Goal: Information Seeking & Learning: Learn about a topic

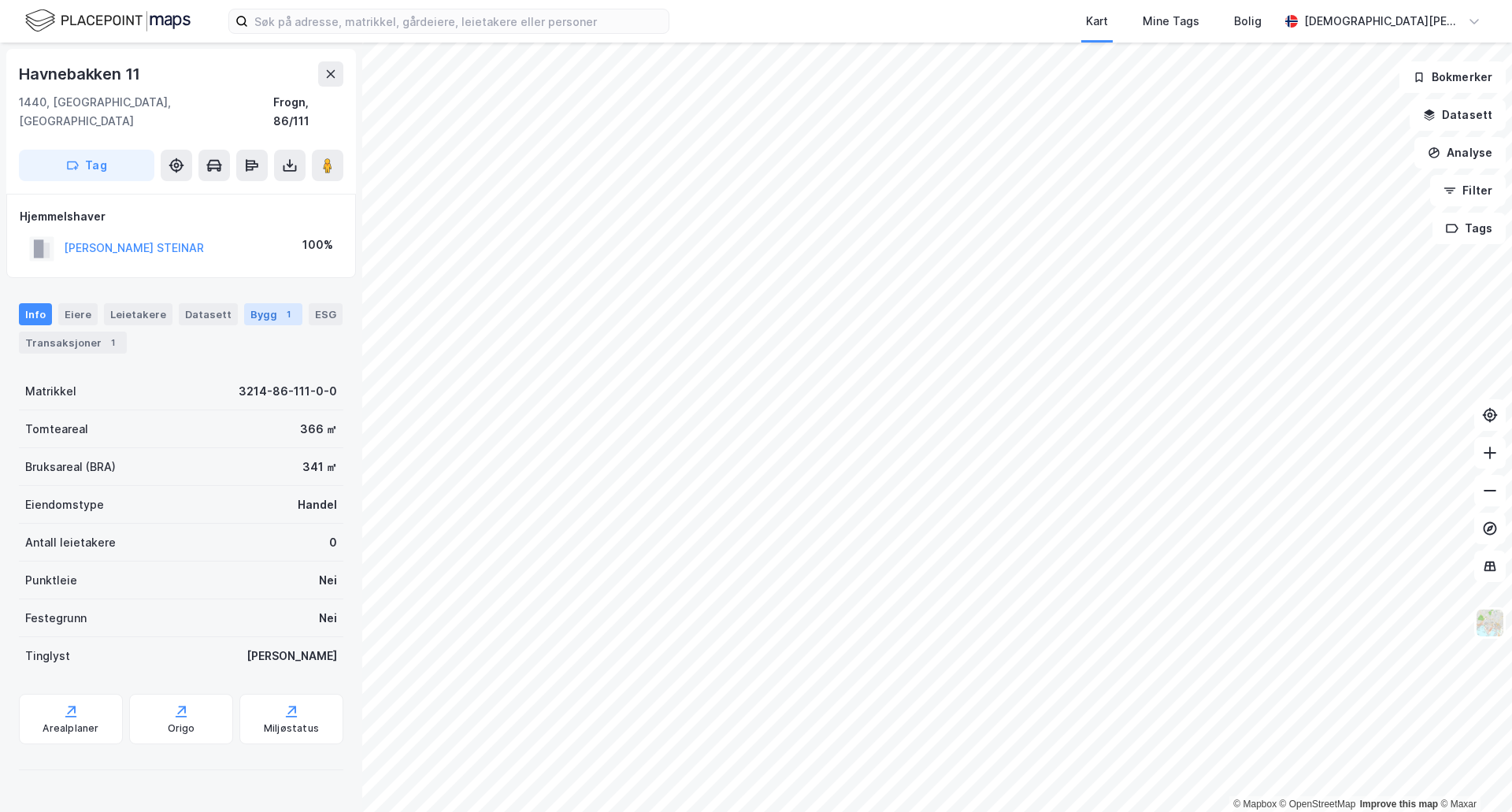
click at [281, 307] on div "1" at bounding box center [288, 314] width 15 height 15
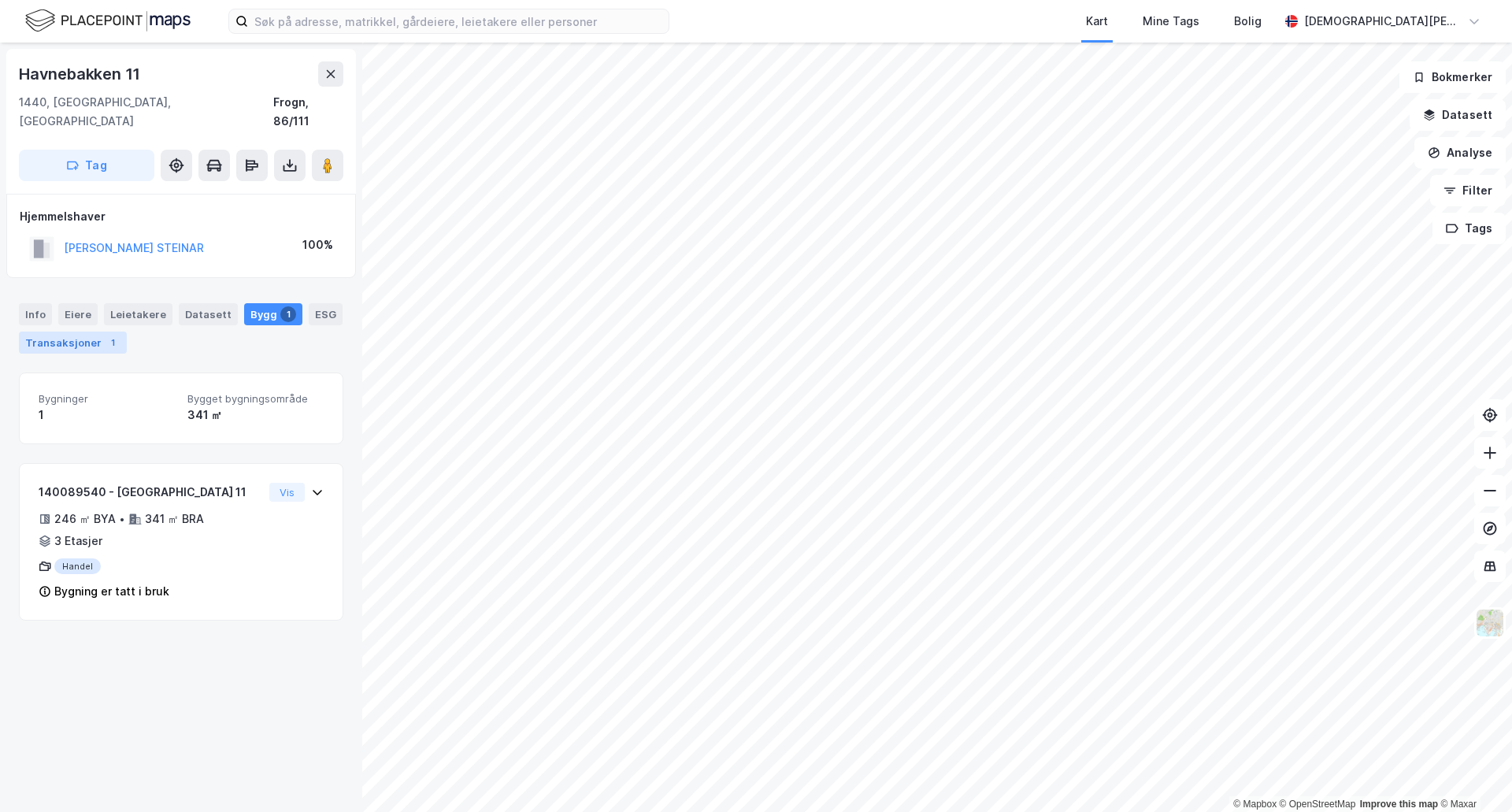
click at [83, 331] on div "Transaksjoner 1" at bounding box center [72, 342] width 108 height 22
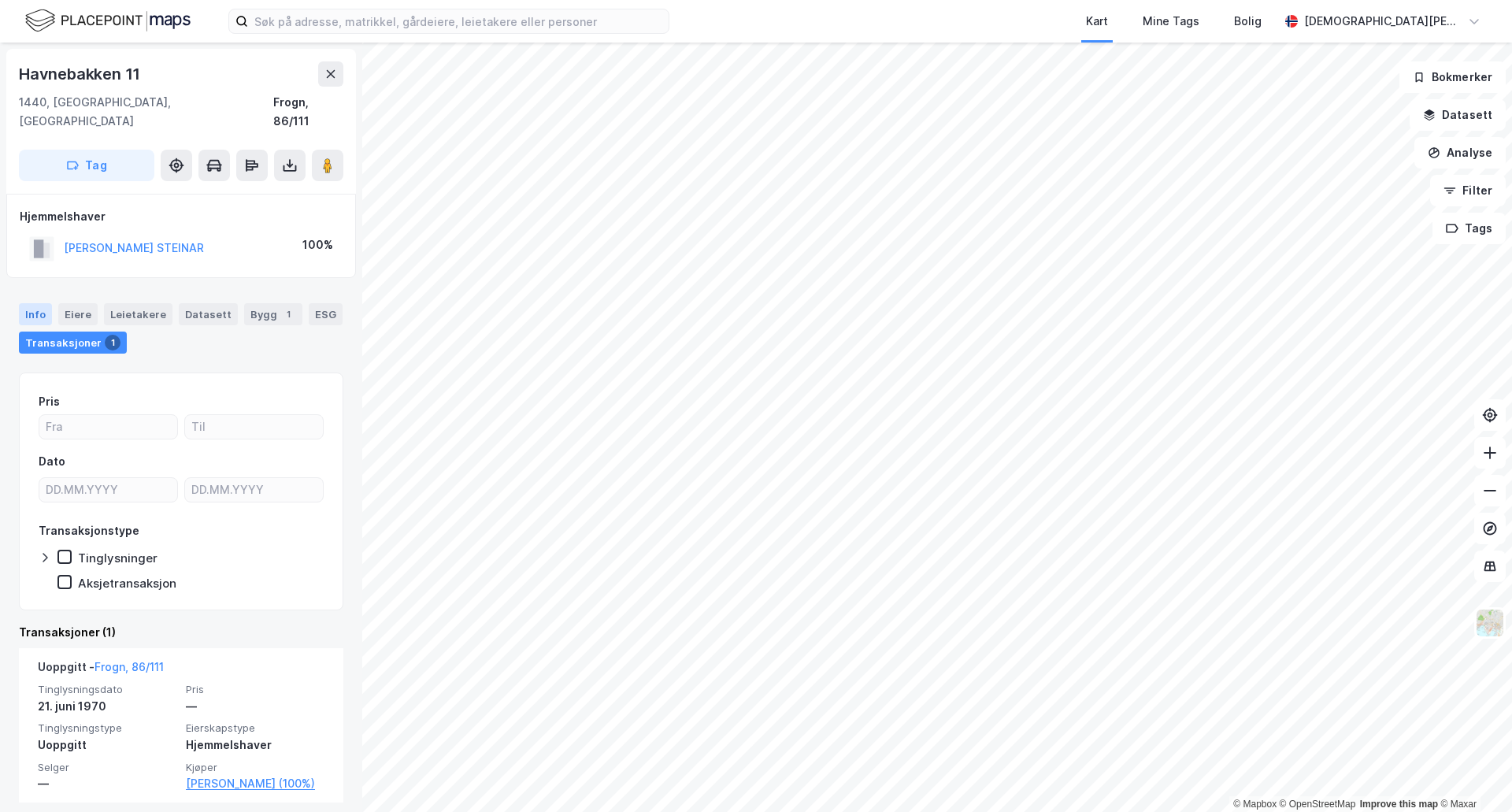
click at [45, 303] on div "Info" at bounding box center [35, 314] width 33 height 22
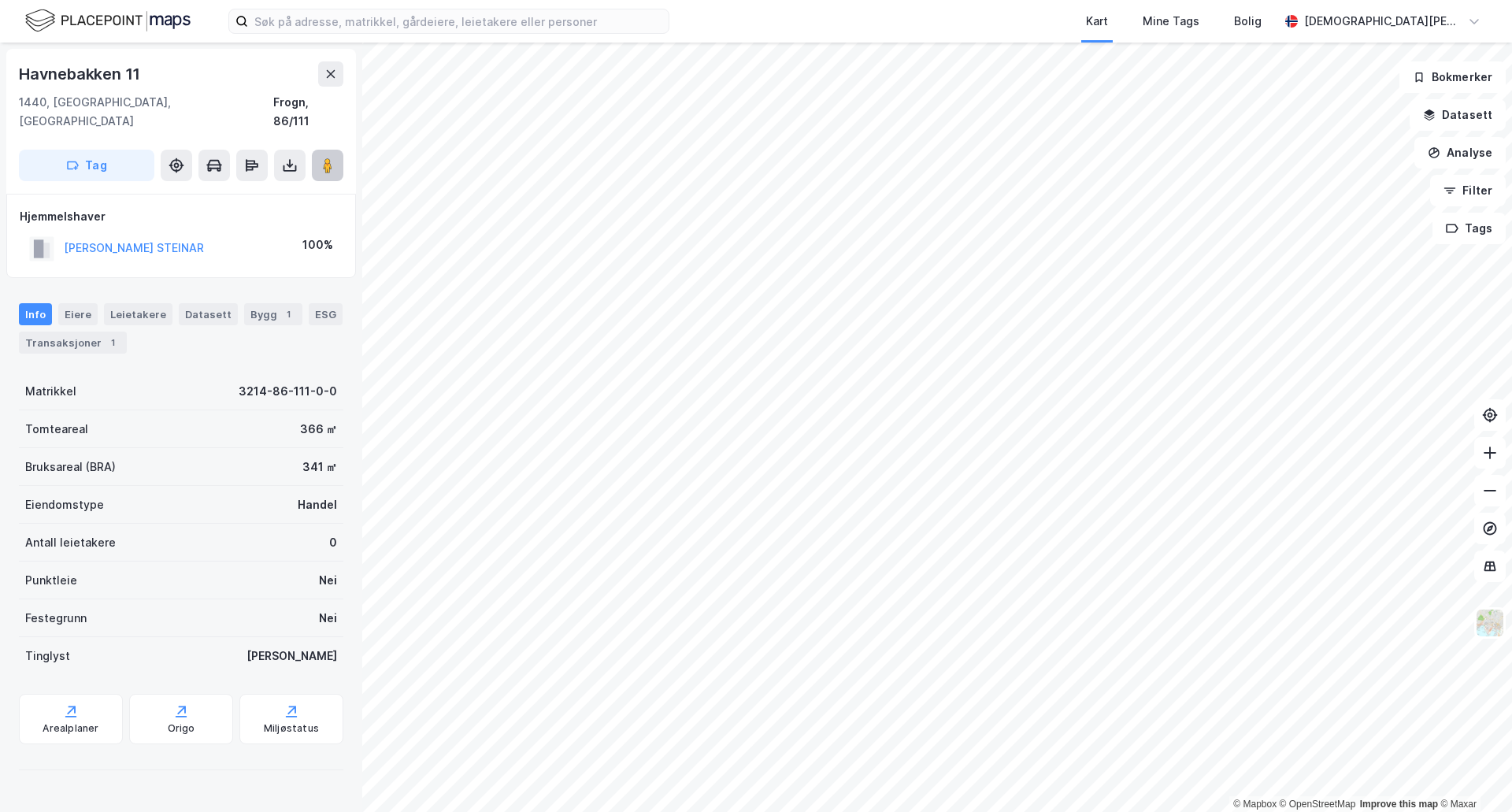
click at [336, 155] on button at bounding box center [328, 165] width 32 height 32
